Goal: Task Accomplishment & Management: Use online tool/utility

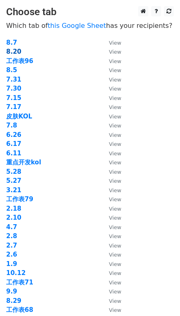
click at [12, 49] on strong "8.20" at bounding box center [13, 51] width 15 height 7
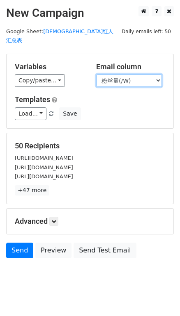
click at [130, 74] on select "KOL ID KOL层级 预估GMV 国家/地区（国家二位代码） 播放量（W） 粉丝量(/W) 链接 YTB 邮箱 PIC 状态 cps/付费" at bounding box center [129, 80] width 66 height 13
select select "邮箱"
click at [96, 74] on select "KOL ID KOL层级 预估GMV 国家/地区（国家二位代码） 播放量（W） 粉丝量(/W) 链接 YTB 邮箱 PIC 状态 cps/付费" at bounding box center [129, 80] width 66 height 13
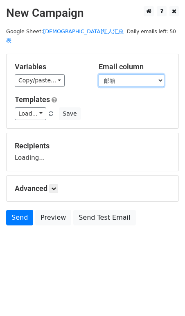
click at [115, 74] on select "KOL ID KOL层级 预估GMV 国家/地区（国家二位代码） 播放量（W） 粉丝量(/W) 链接 YTB 邮箱 PIC 状态 cps/付费" at bounding box center [132, 80] width 66 height 13
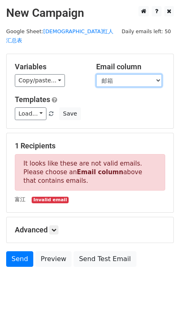
click at [117, 74] on select "KOL ID KOL层级 预估GMV 国家/地区（国家二位代码） 播放量（W） 粉丝量(/W) 链接 YTB 邮箱 PIC 状态 cps/付费" at bounding box center [129, 80] width 66 height 13
click at [96, 74] on select "KOL ID KOL层级 预估GMV 国家/地区（国家二位代码） 播放量（W） 粉丝量(/W) 链接 YTB 邮箱 PIC 状态 cps/付费" at bounding box center [129, 80] width 66 height 13
click at [101, 195] on div "富江 Invalid email" at bounding box center [90, 199] width 162 height 9
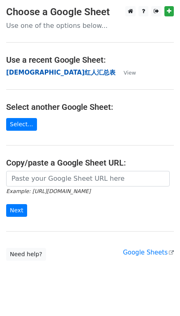
click at [45, 72] on strong "华人红人汇总表" at bounding box center [60, 72] width 109 height 7
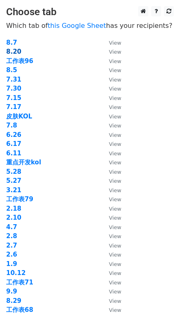
click at [13, 50] on strong "8.20" at bounding box center [13, 51] width 15 height 7
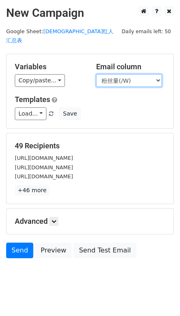
click at [136, 74] on select "KOL ID KOL层级 预估GMV 国家/地区（国家二位代码） 播放量（W） 粉丝量(/W) 链接 YTB 邮箱 PIC 状态 cps/付费" at bounding box center [129, 80] width 66 height 13
select select "邮箱"
click at [96, 74] on select "KOL ID KOL层级 预估GMV 国家/地区（国家二位代码） 播放量（W） 粉丝量(/W) 链接 YTB 邮箱 PIC 状态 cps/付费" at bounding box center [129, 80] width 66 height 13
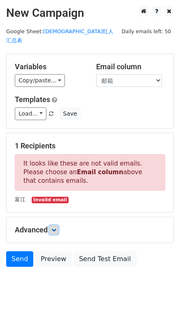
click at [57, 225] on link at bounding box center [53, 229] width 9 height 9
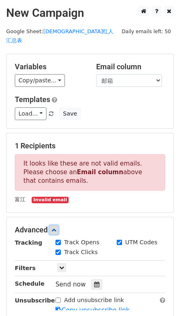
click at [57, 225] on link at bounding box center [53, 229] width 9 height 9
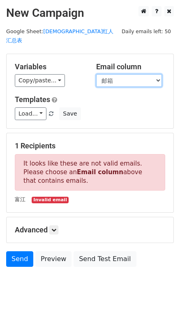
click at [126, 77] on select "KOL ID KOL层级 预估GMV 国家/地区（国家二位代码） 播放量（W） 粉丝量(/W) 链接 YTB 邮箱 PIC 状态 cps/付费" at bounding box center [129, 80] width 66 height 13
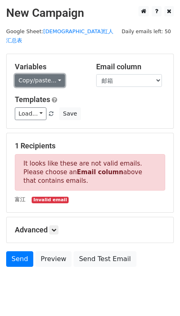
click at [55, 74] on link "Copy/paste..." at bounding box center [40, 80] width 50 height 13
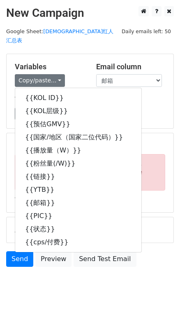
click at [84, 62] on div "Variables Copy/paste... {{KOL ID}} {{KOL层级}} {{预估GMV}} {{国家/地区（国家二位代码）}} {{播放量（…" at bounding box center [49, 74] width 81 height 25
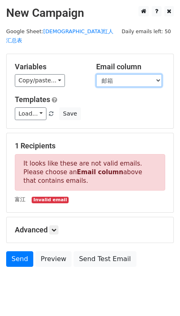
click at [134, 74] on select "KOL ID KOL层级 预估GMV 国家/地区（国家二位代码） 播放量（W） 粉丝量(/W) 链接 YTB 邮箱 PIC 状态 cps/付费" at bounding box center [129, 80] width 66 height 13
click at [89, 54] on div "Variables Copy/paste... {{KOL ID}} {{KOL层级}} {{预估GMV}} {{国家/地区（国家二位代码）}} {{播放量（…" at bounding box center [90, 91] width 166 height 74
click at [134, 74] on select "KOL ID KOL层级 预估GMV 国家/地区（国家二位代码） 播放量（W） 粉丝量(/W) 链接 YTB 邮箱 PIC 状态 cps/付费" at bounding box center [129, 80] width 66 height 13
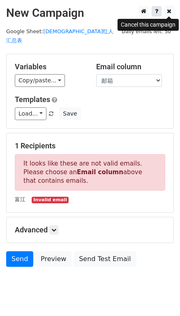
drag, startPoint x: 168, startPoint y: 12, endPoint x: 161, endPoint y: 12, distance: 7.4
click at [168, 11] on icon at bounding box center [168, 11] width 5 height 6
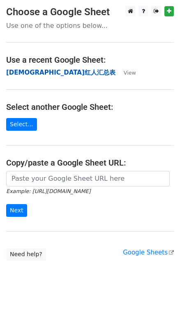
click at [35, 72] on strong "[DEMOGRAPHIC_DATA]红人汇总表" at bounding box center [60, 72] width 109 height 7
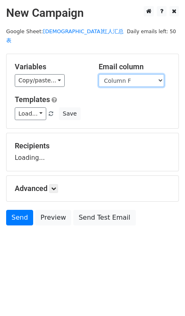
click at [127, 77] on select "Column A Column B Column C Column D Column E Column F Column G Column H Column …" at bounding box center [132, 80] width 66 height 13
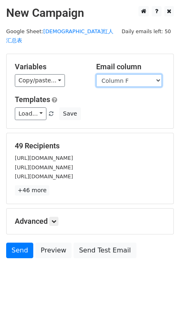
click at [134, 74] on select "Column A Column B Column C Column D Column E Column F Column G Column H Column …" at bounding box center [129, 80] width 66 height 13
select select "Column H"
click at [96, 74] on select "Column A Column B Column C Column D Column E Column F Column G Column H Column …" at bounding box center [129, 80] width 66 height 13
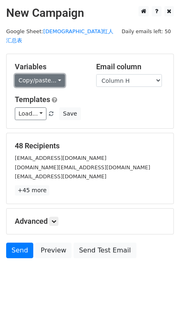
click at [34, 74] on link "Copy/paste..." at bounding box center [40, 80] width 50 height 13
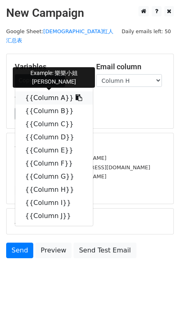
click at [56, 91] on link "{{Column A}}" at bounding box center [53, 97] width 77 height 13
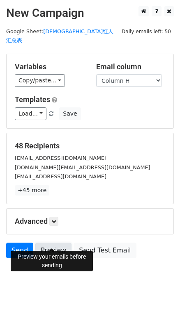
click at [48, 243] on link "Preview" at bounding box center [53, 251] width 36 height 16
